Goal: Task Accomplishment & Management: Use online tool/utility

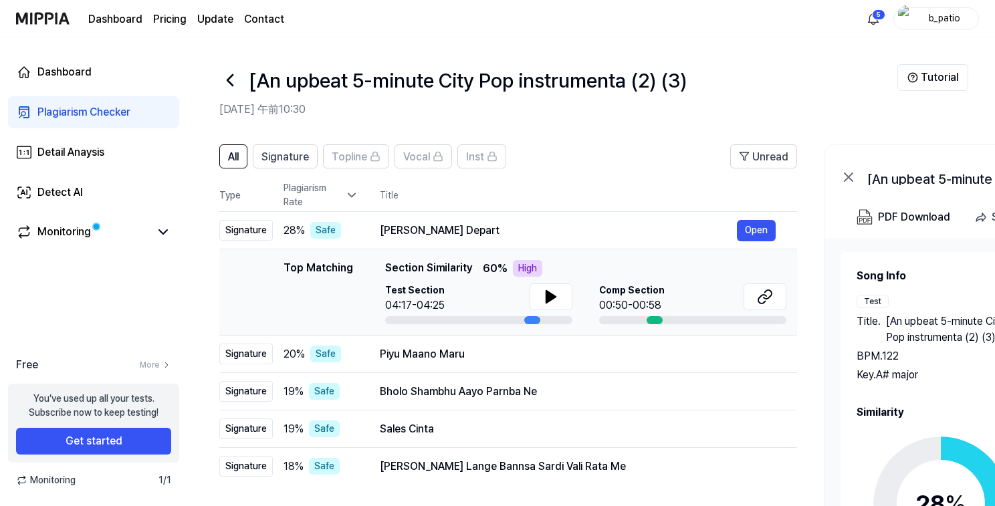
scroll to position [2826, 0]
click at [773, 80] on div "[An upbeat 5-minute City Pop instrumenta (2) (3)" at bounding box center [558, 80] width 678 height 32
click at [934, 83] on button "Tutorial" at bounding box center [933, 77] width 71 height 27
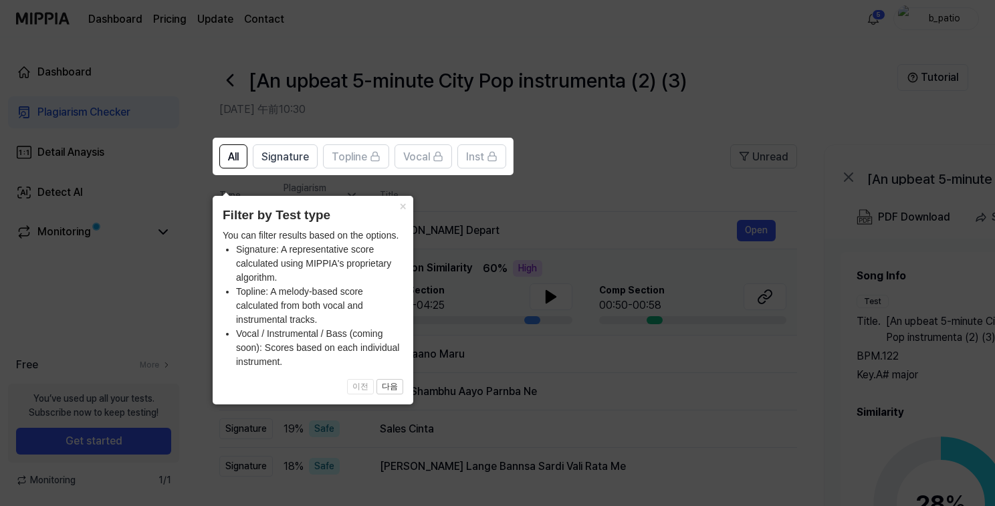
click at [743, 94] on icon at bounding box center [500, 253] width 1001 height 506
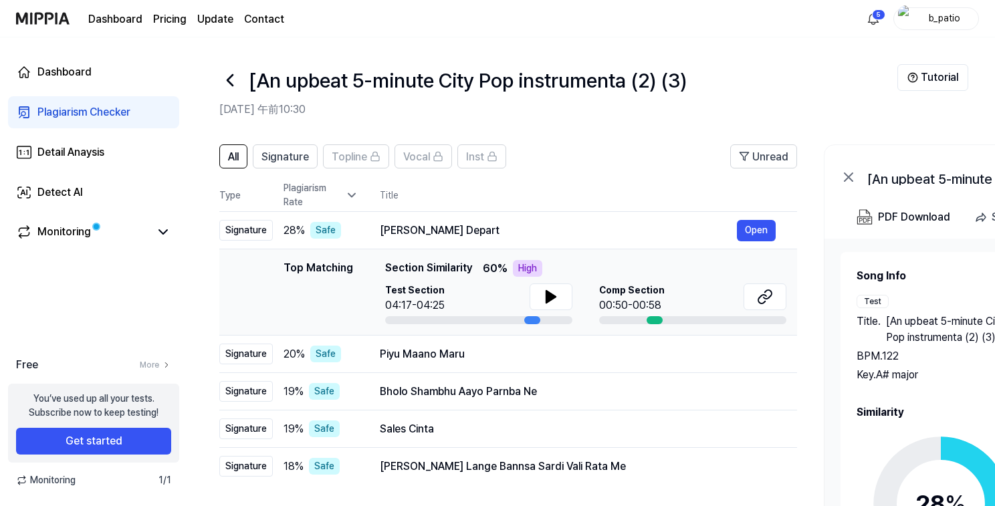
click at [76, 119] on div "Plagiarism Checker" at bounding box center [83, 112] width 93 height 16
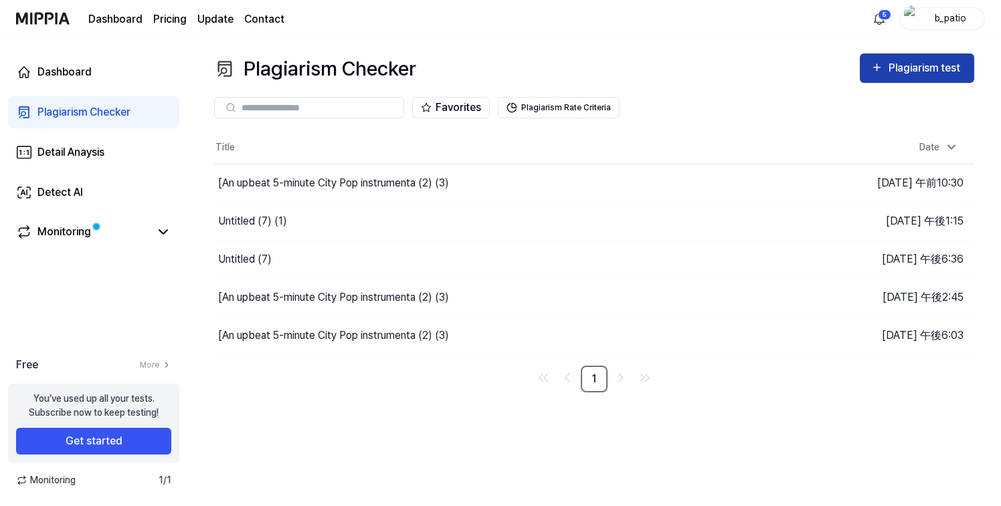
click at [892, 72] on div "Plagiarism test" at bounding box center [925, 68] width 75 height 17
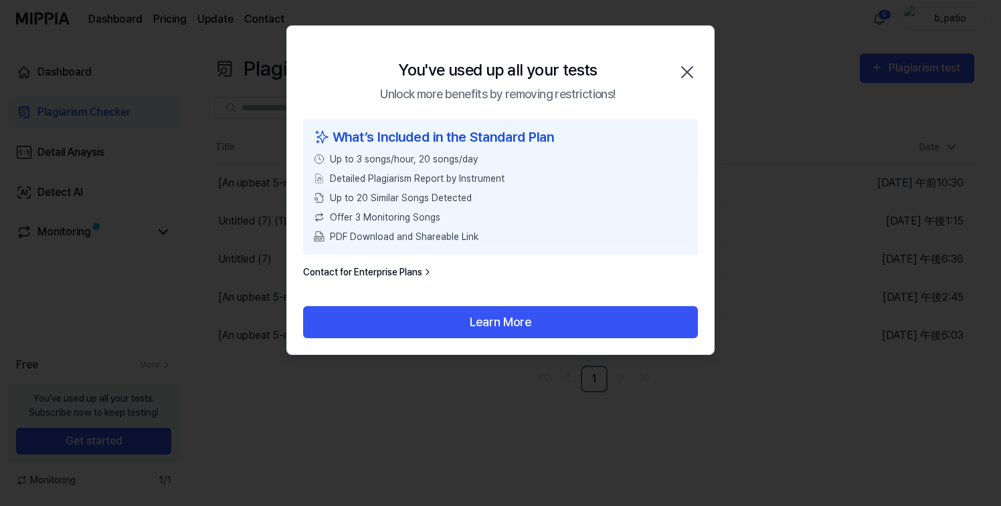
click at [684, 74] on icon "button" at bounding box center [687, 72] width 11 height 11
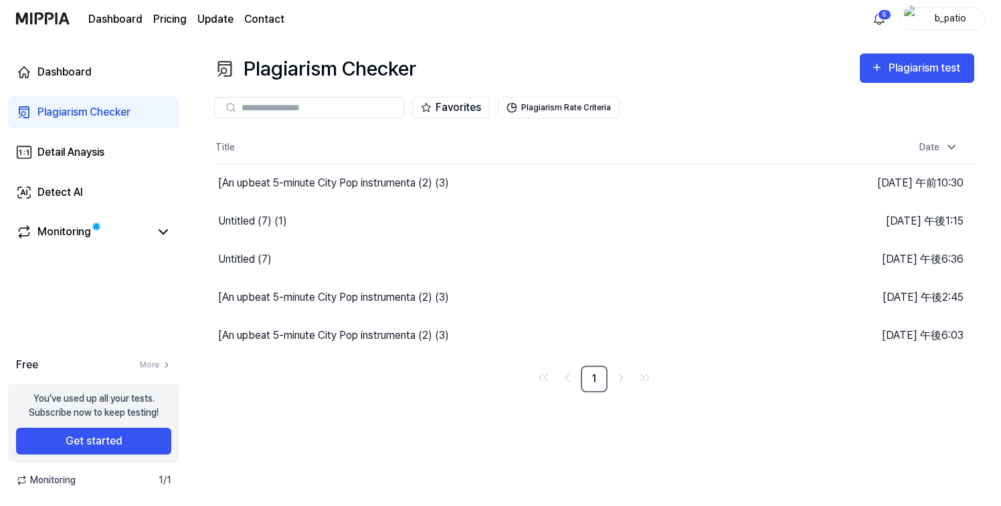
click at [722, 72] on div "Plagiarism Checker Plagiarism test" at bounding box center [594, 69] width 760 height 30
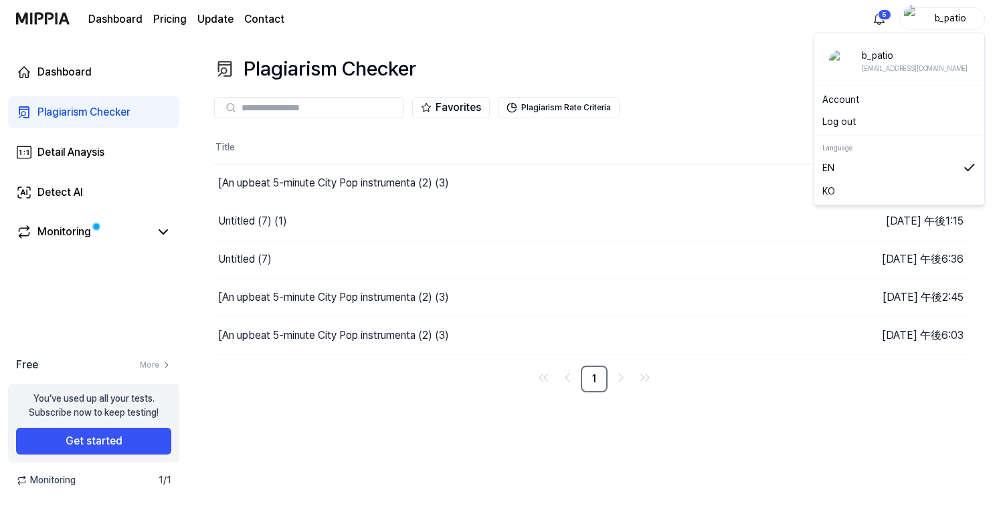
click at [957, 15] on div "b_patio" at bounding box center [950, 18] width 52 height 15
click at [852, 123] on button "Log out" at bounding box center [899, 122] width 154 height 14
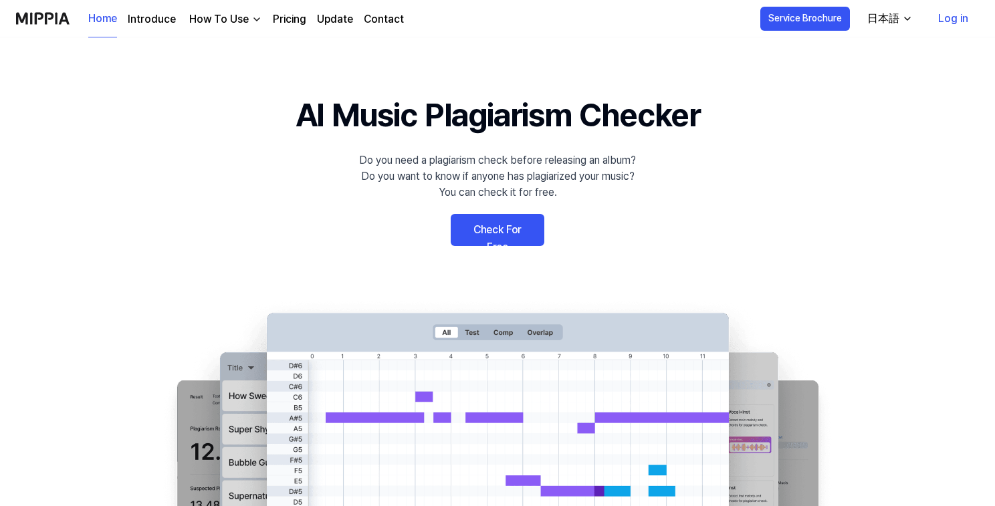
drag, startPoint x: 523, startPoint y: 70, endPoint x: 561, endPoint y: 180, distance: 115.9
click at [512, 235] on link "Check For Free" at bounding box center [498, 230] width 94 height 32
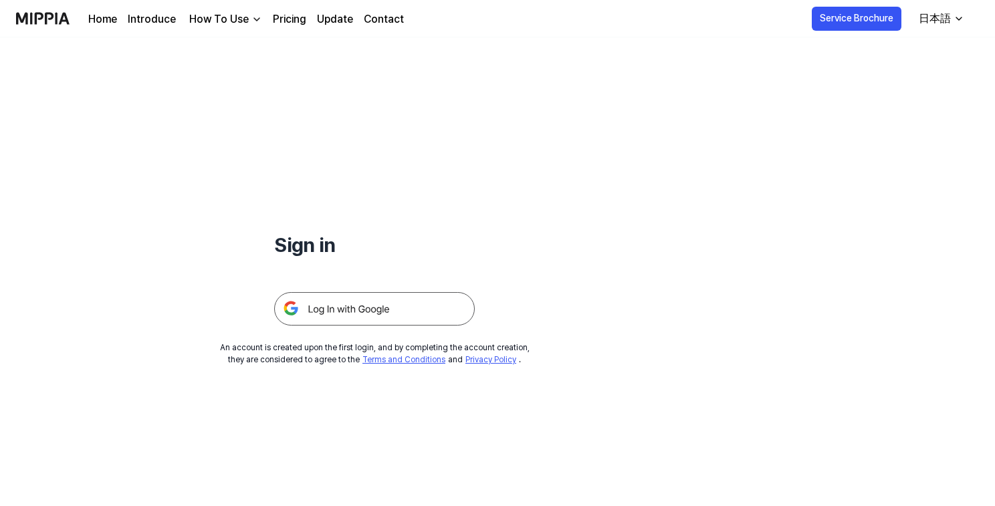
click at [390, 308] on img at bounding box center [374, 308] width 201 height 33
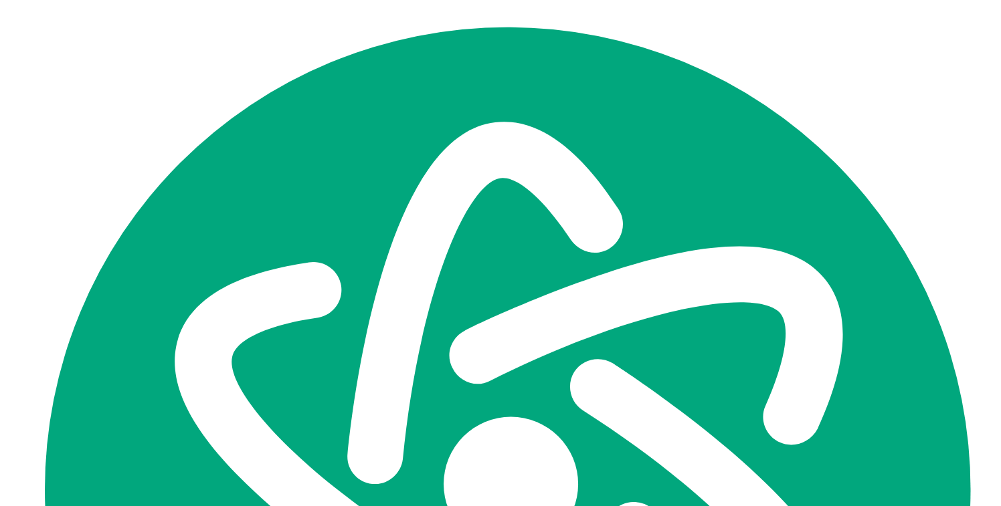
scroll to position [2826, 0]
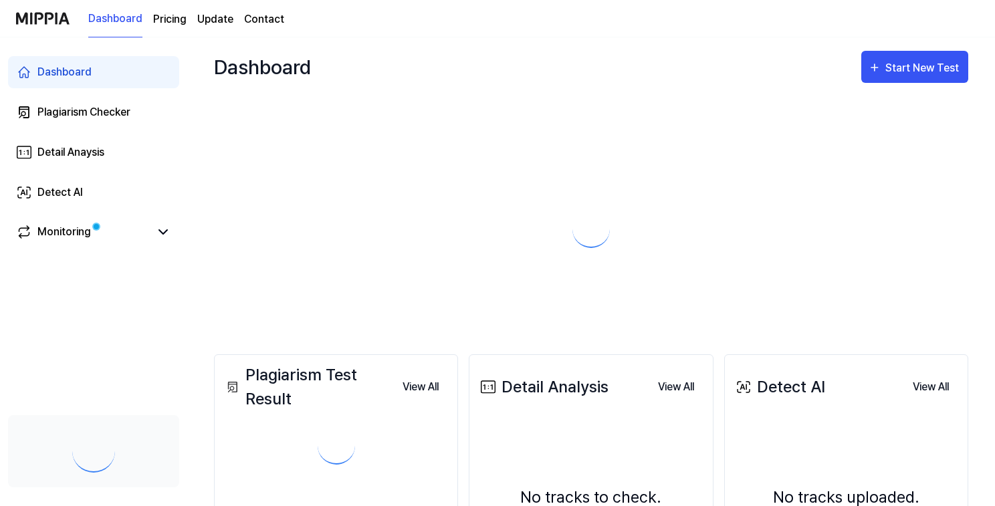
scroll to position [2826, 0]
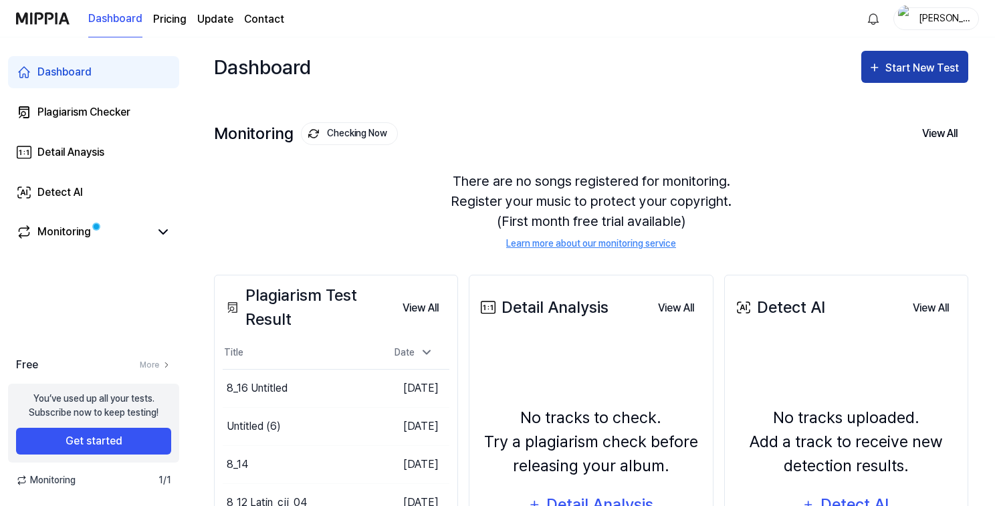
click at [907, 67] on div "Start New Test" at bounding box center [924, 68] width 76 height 17
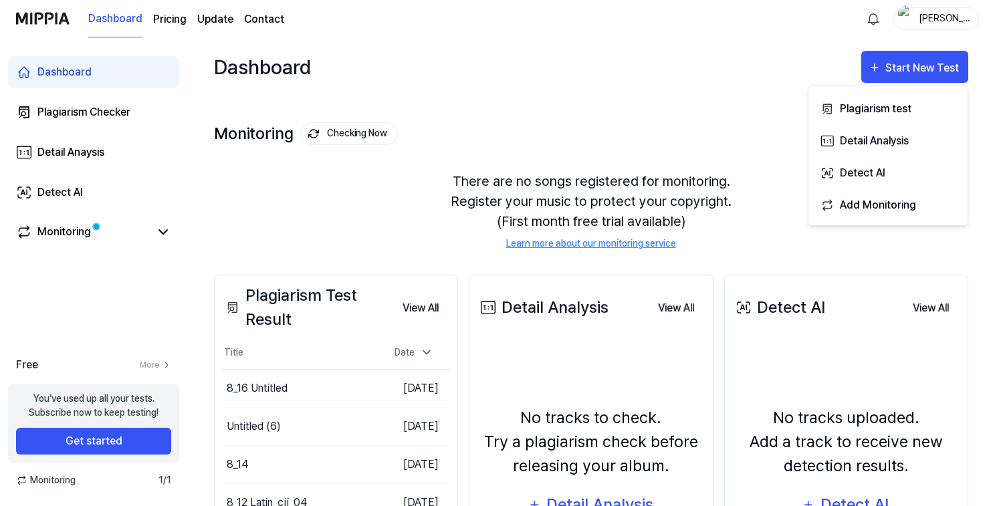
click at [556, 70] on div "Dashboard Start New Test" at bounding box center [591, 66] width 755 height 59
click at [101, 112] on div "Plagiarism Checker" at bounding box center [83, 112] width 93 height 16
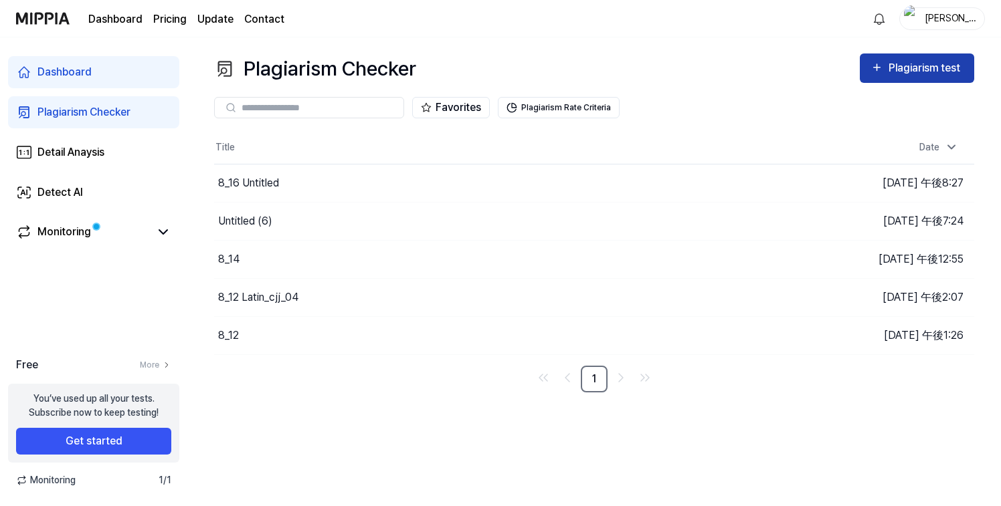
click at [896, 71] on div "Plagiarism test" at bounding box center [925, 68] width 75 height 17
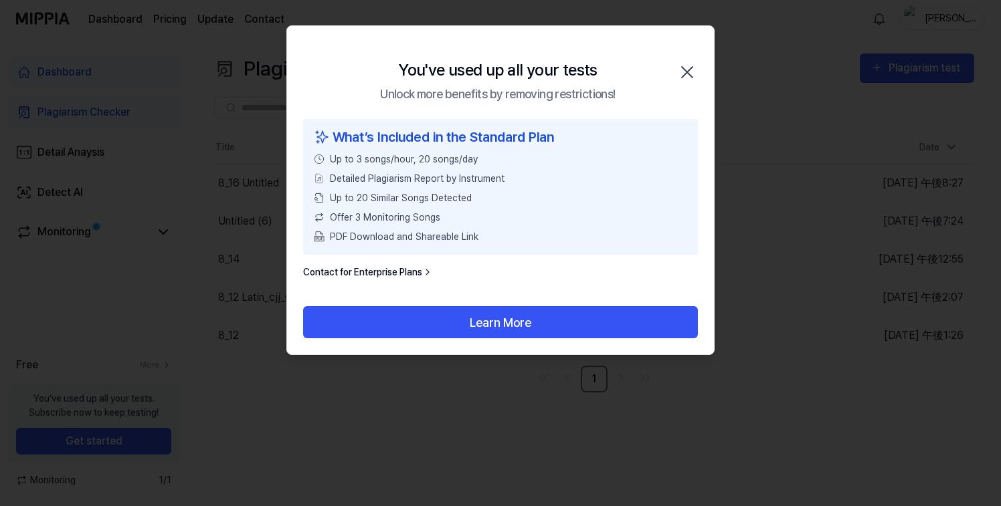
click at [682, 72] on icon "button" at bounding box center [686, 72] width 21 height 21
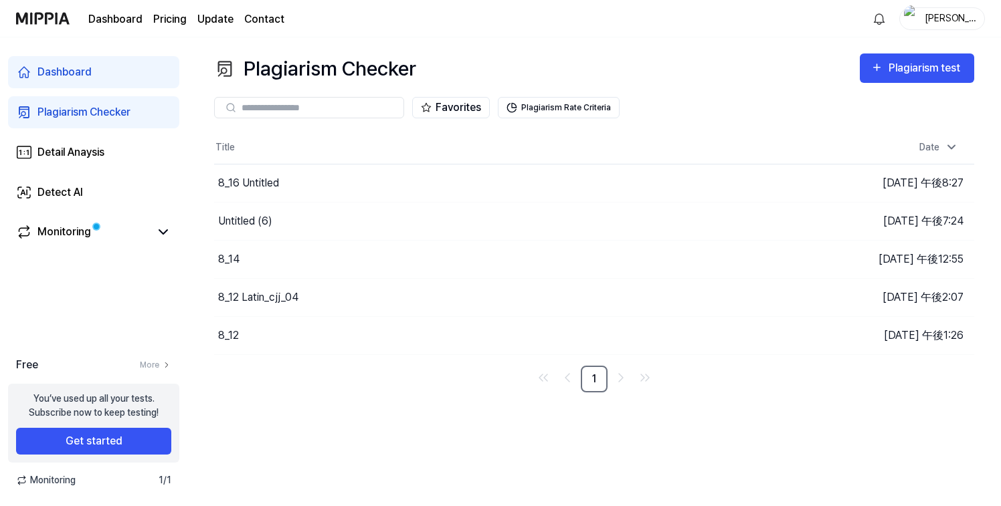
click at [948, 15] on div "yukio" at bounding box center [950, 18] width 52 height 15
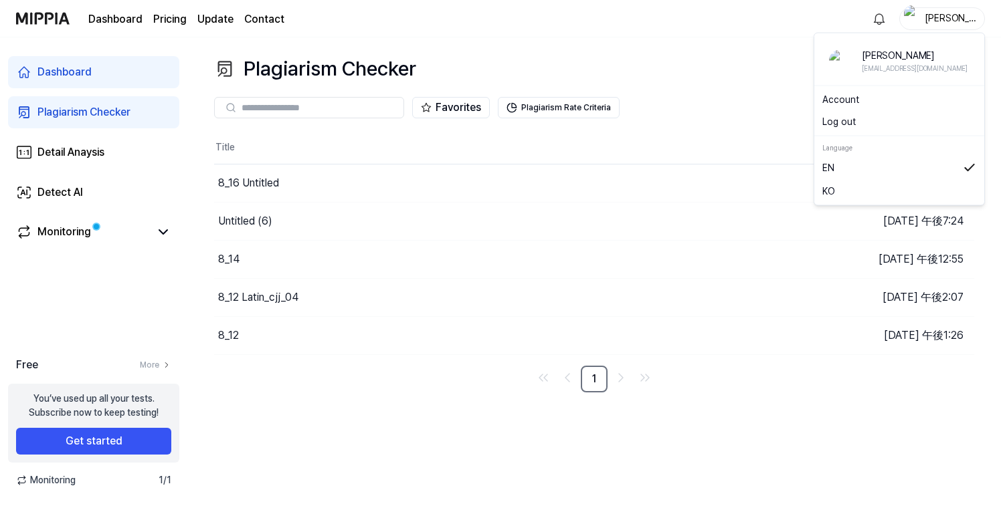
click at [915, 118] on button "Log out" at bounding box center [899, 122] width 154 height 14
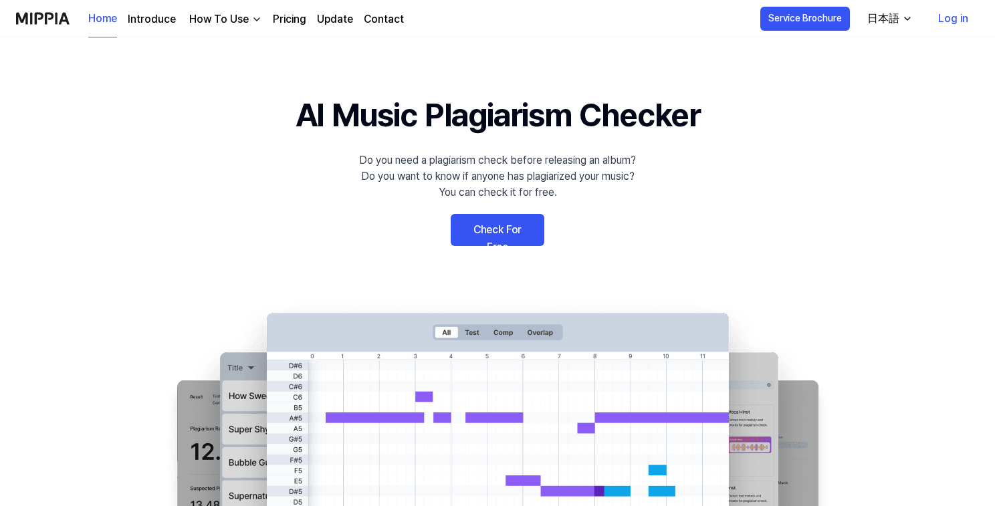
click at [496, 224] on link "Check For Free" at bounding box center [498, 230] width 94 height 32
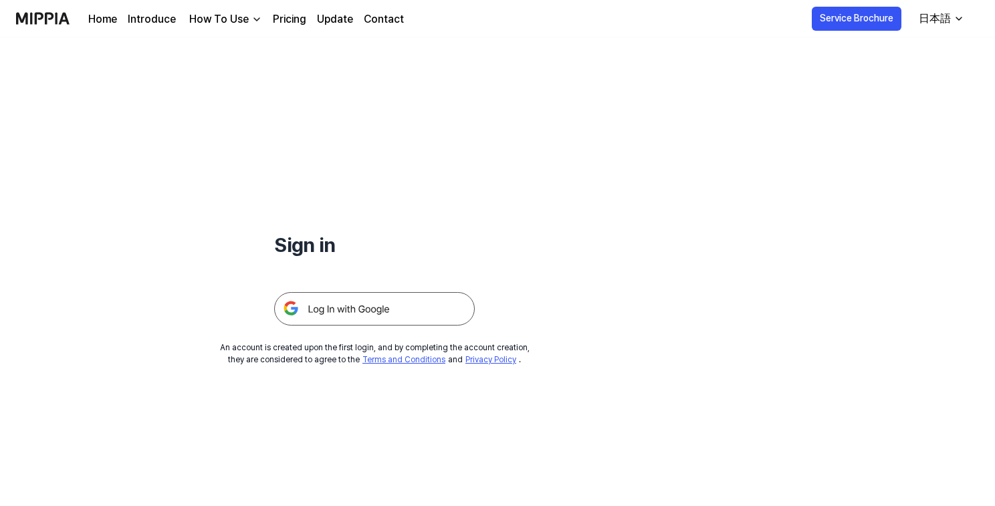
click at [412, 297] on img at bounding box center [374, 308] width 201 height 33
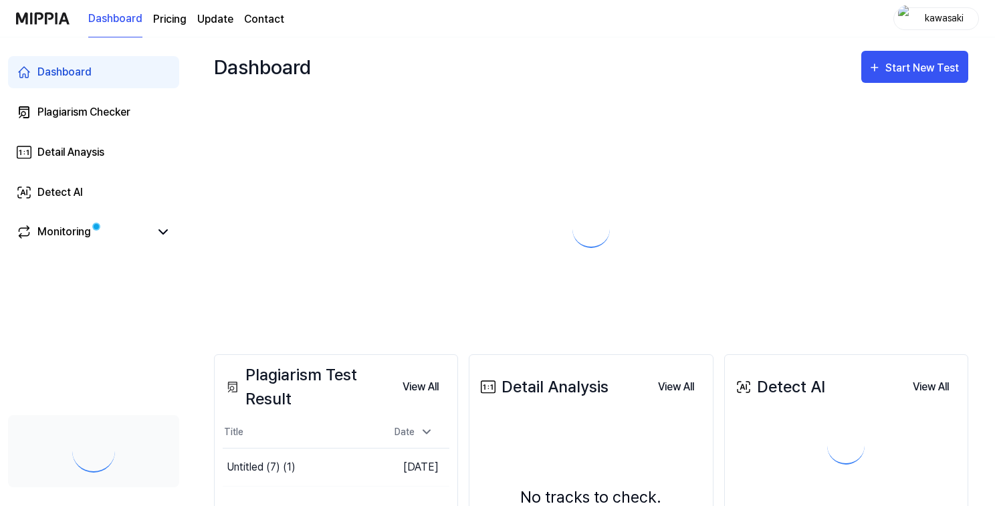
scroll to position [2826, 0]
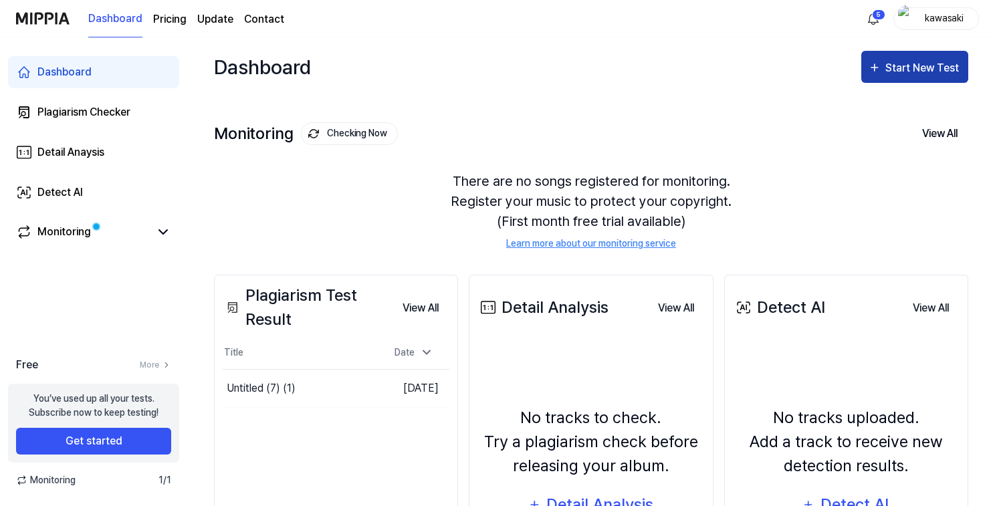
click at [884, 69] on div "Start New Test" at bounding box center [915, 68] width 94 height 17
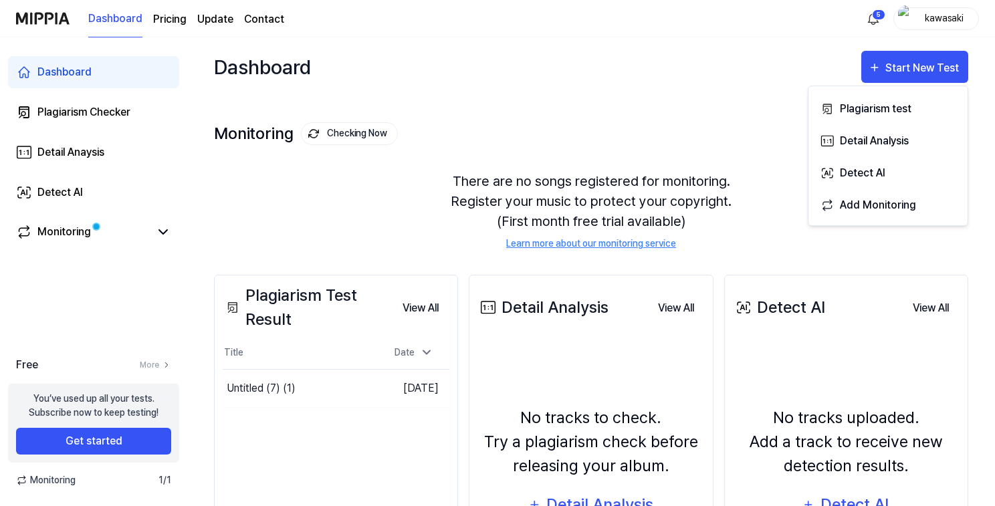
click at [534, 112] on div "Monitoring Checking Now View All Monitoring There are no songs registered for m…" at bounding box center [591, 172] width 755 height 152
click at [100, 108] on div "Plagiarism Checker" at bounding box center [83, 112] width 93 height 16
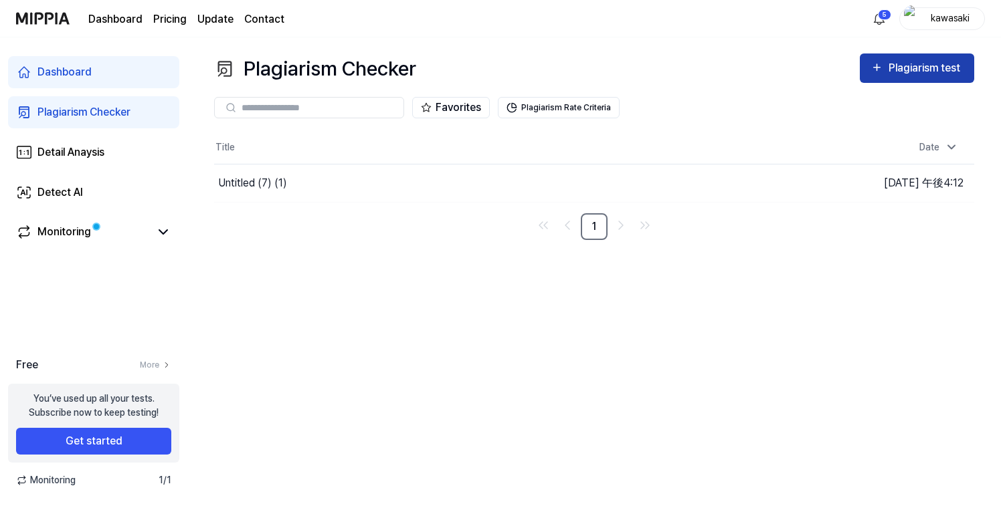
click at [916, 70] on div "Plagiarism test" at bounding box center [925, 68] width 75 height 17
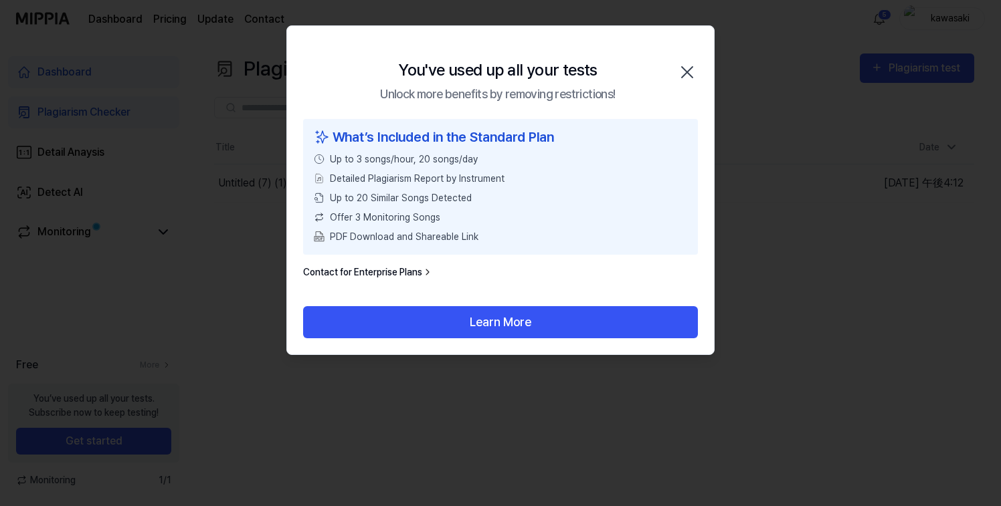
drag, startPoint x: 690, startPoint y: 68, endPoint x: 738, endPoint y: 70, distance: 48.2
click at [737, 70] on body "Dashboard Pricing Update Contact 5 kawasaki Dashboard Plagiarism Checker Detail…" at bounding box center [500, 253] width 1001 height 506
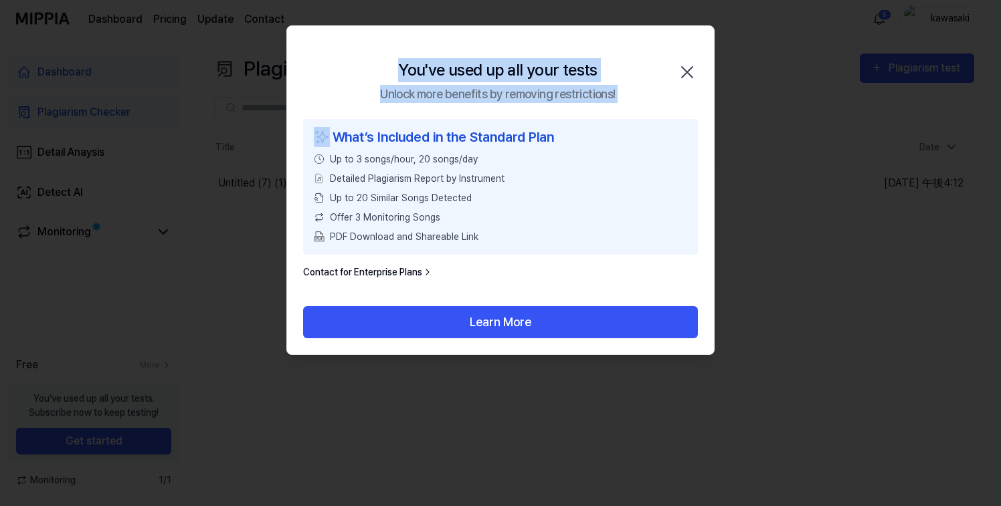
drag, startPoint x: 515, startPoint y: 121, endPoint x: 373, endPoint y: 72, distance: 150.2
type textarea "**********"
click at [388, 73] on div "You've used up all your tests Unlock more benefits by removing restrictions! Cl…" at bounding box center [500, 190] width 428 height 330
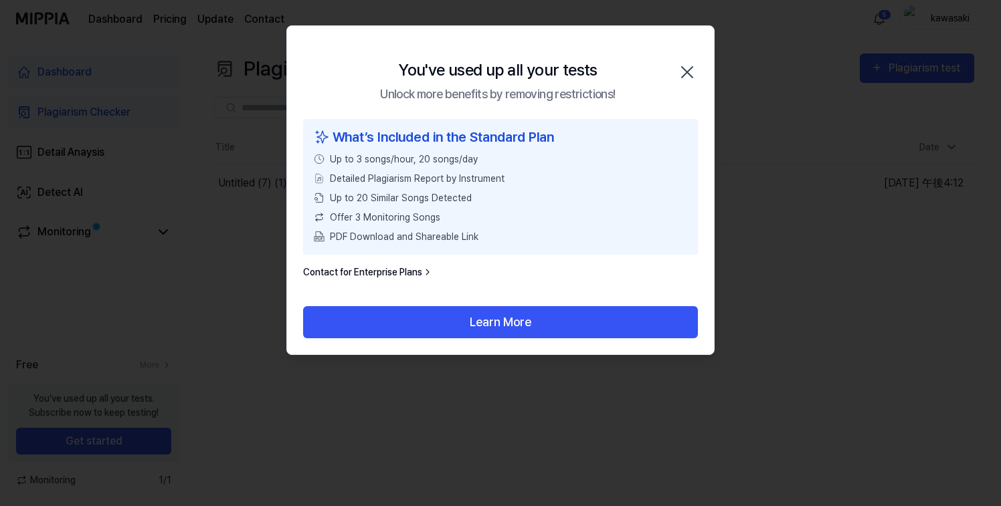
click at [389, 53] on div "You've used up all your tests Unlock more benefits by removing restrictions! Cl…" at bounding box center [500, 72] width 427 height 93
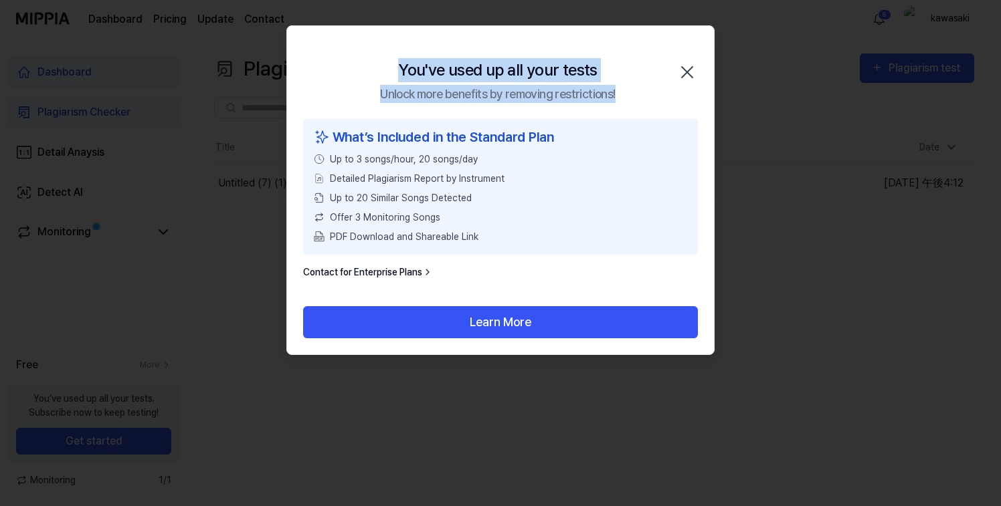
drag, startPoint x: 619, startPoint y: 94, endPoint x: 402, endPoint y: 73, distance: 217.8
click at [402, 73] on div "You've used up all your tests Unlock more benefits by removing restrictions! Cl…" at bounding box center [500, 72] width 427 height 93
copy h2 "You've used up all your tests Unlock more benefits by removing restrictions!"
click at [210, 139] on div at bounding box center [500, 253] width 1001 height 506
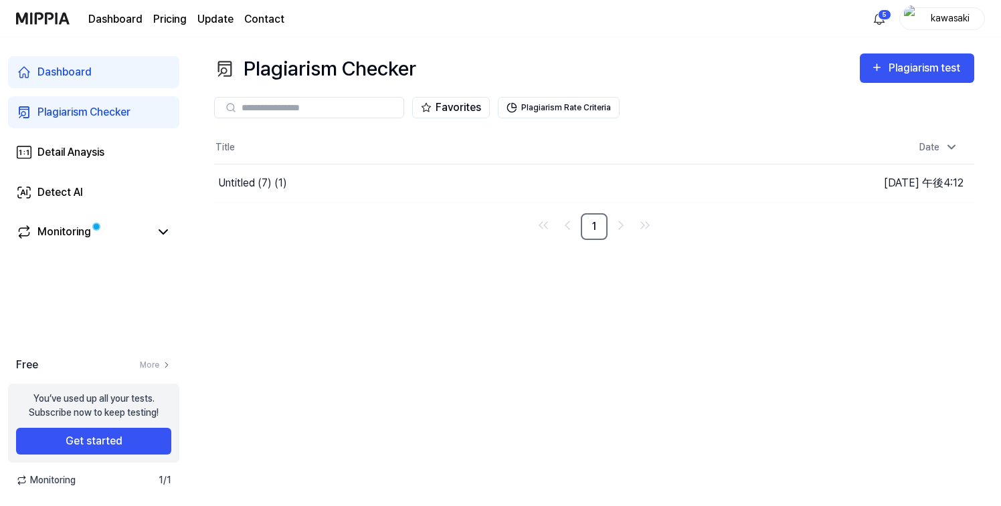
click at [930, 14] on div "kawasaki" at bounding box center [950, 18] width 52 height 15
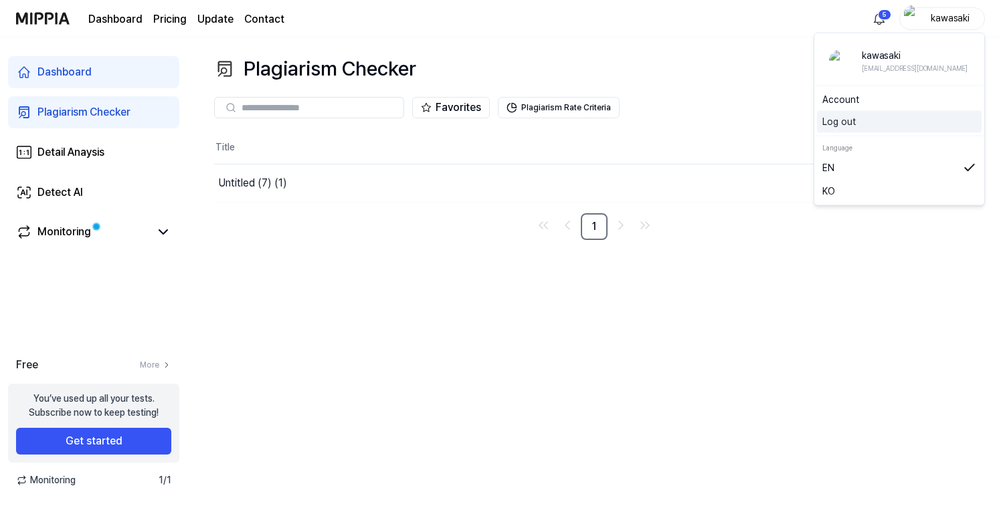
drag, startPoint x: 898, startPoint y: 126, endPoint x: 890, endPoint y: 126, distance: 8.1
click at [898, 126] on button "Log out" at bounding box center [899, 122] width 154 height 14
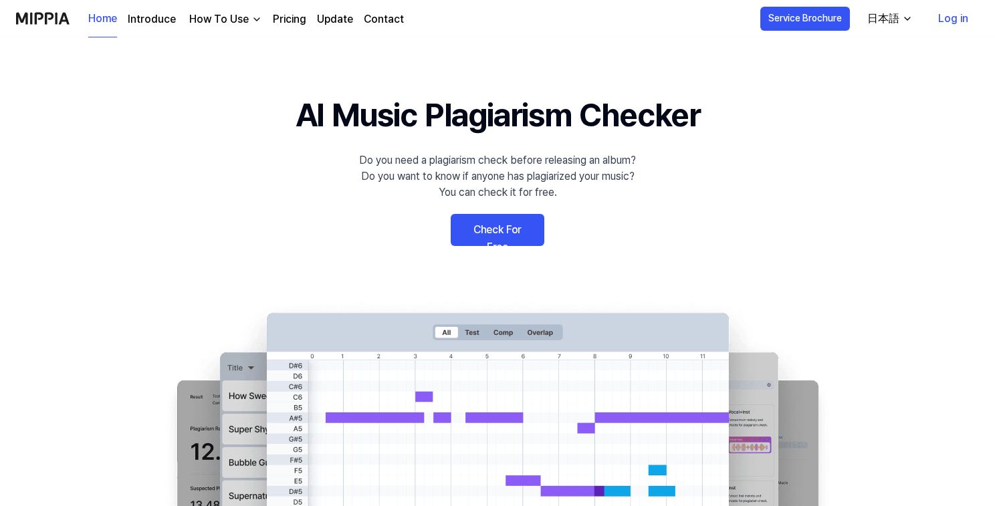
scroll to position [2826, 0]
